Goal: Information Seeking & Learning: Learn about a topic

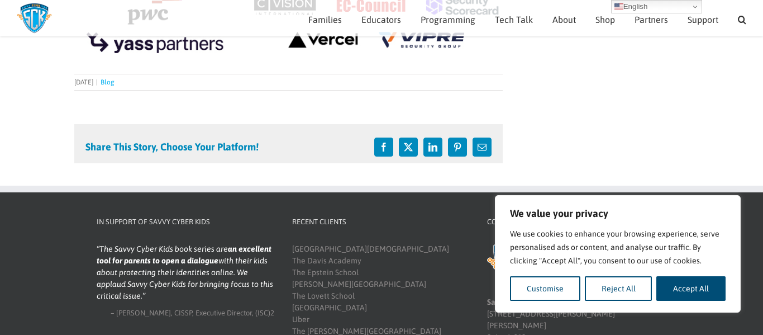
scroll to position [1329, 0]
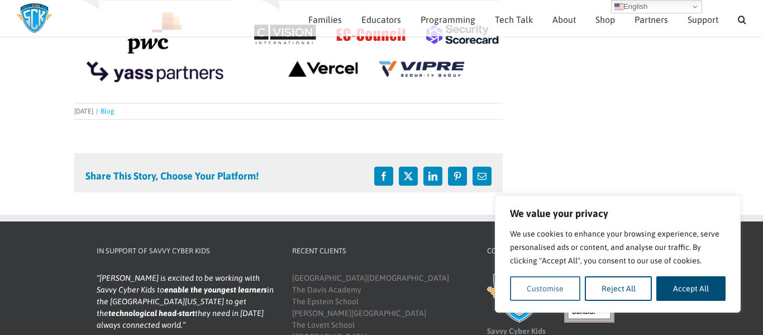
click at [548, 294] on button "Customise" at bounding box center [545, 288] width 70 height 25
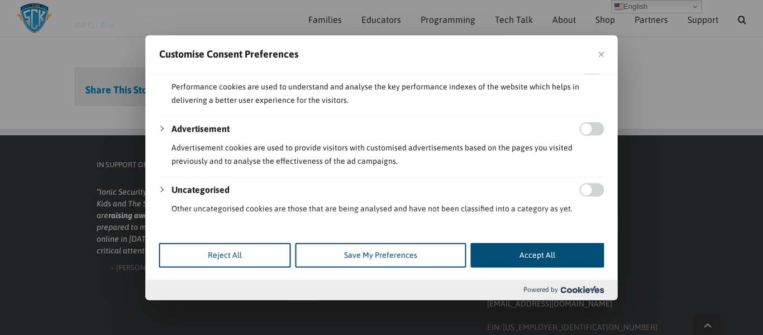
scroll to position [1452, 0]
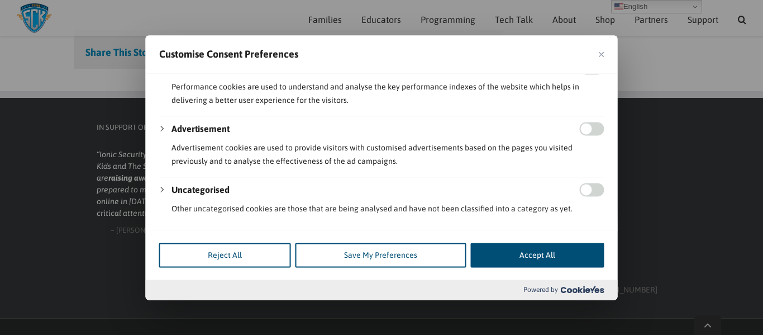
click at [603, 51] on img "Close" at bounding box center [602, 54] width 6 height 6
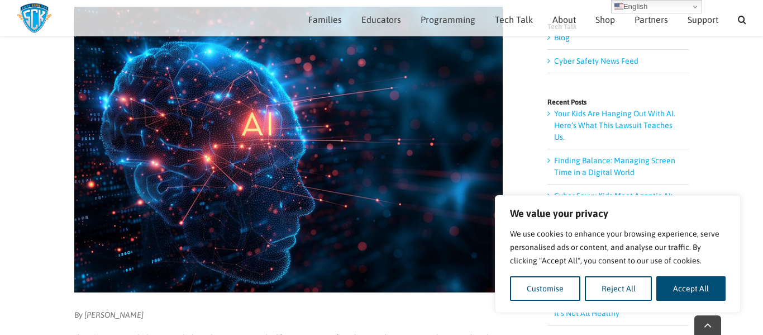
scroll to position [175, 0]
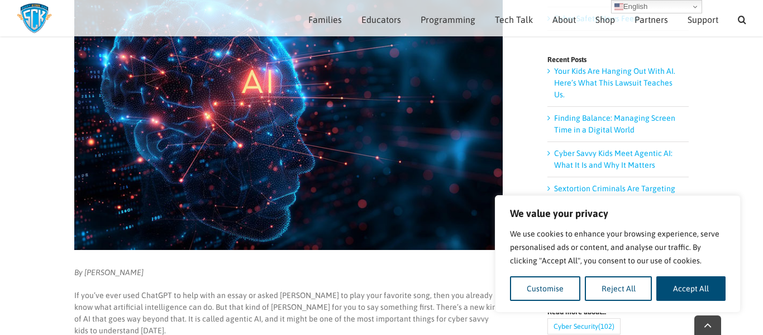
click at [515, 289] on button "Customise" at bounding box center [545, 288] width 70 height 25
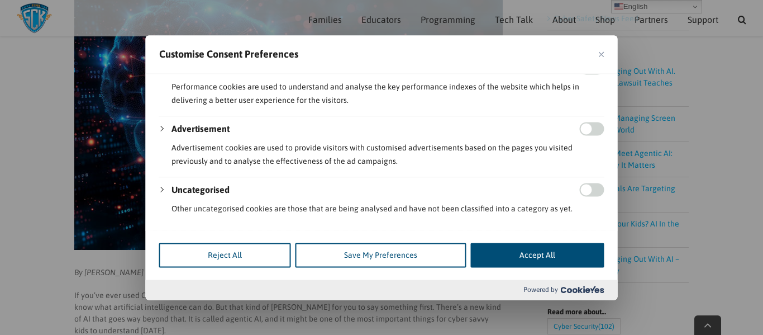
click at [600, 54] on img "Close" at bounding box center [602, 54] width 6 height 6
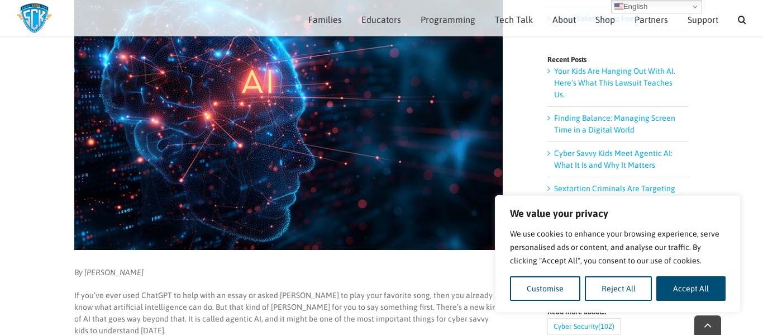
click at [458, 267] on p "By [PERSON_NAME]" at bounding box center [288, 273] width 429 height 12
click at [534, 283] on button "Customise" at bounding box center [545, 288] width 70 height 25
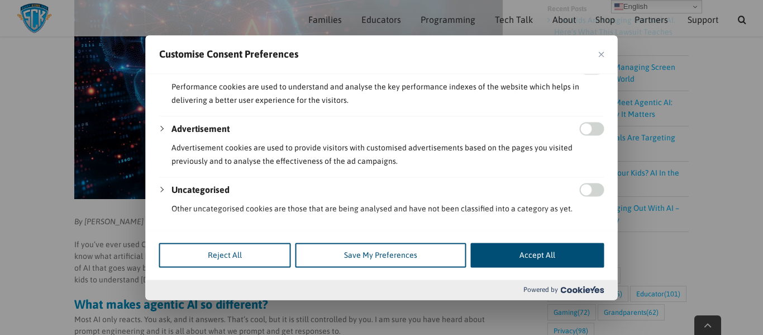
scroll to position [250, 0]
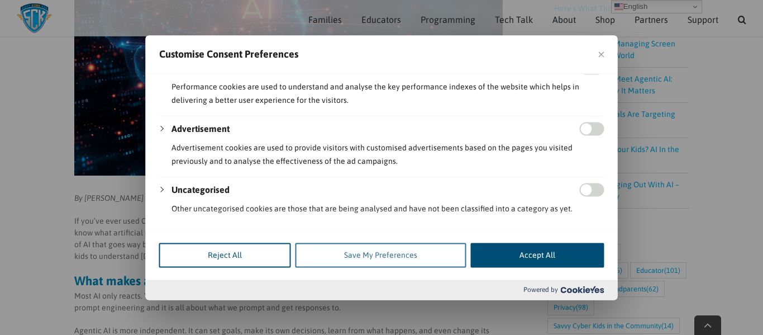
click at [381, 255] on button "Save My Preferences" at bounding box center [381, 254] width 171 height 25
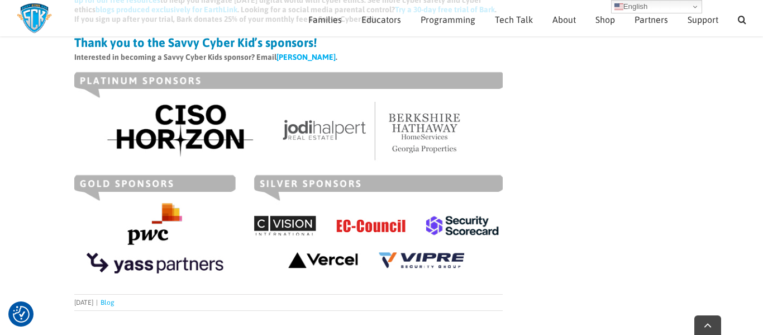
scroll to position [1150, 0]
